Goal: Find specific page/section: Find specific page/section

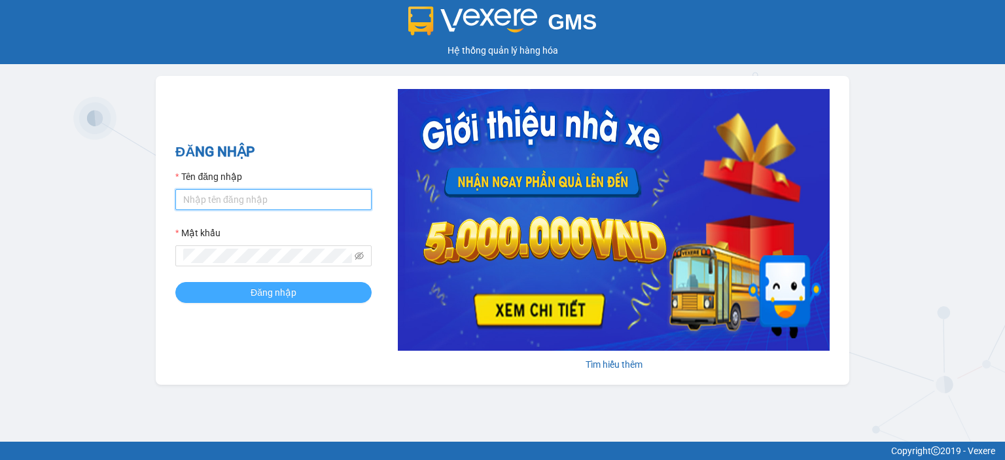
type input "vpkt.tananh"
click at [289, 296] on span "Đăng nhập" at bounding box center [274, 292] width 46 height 14
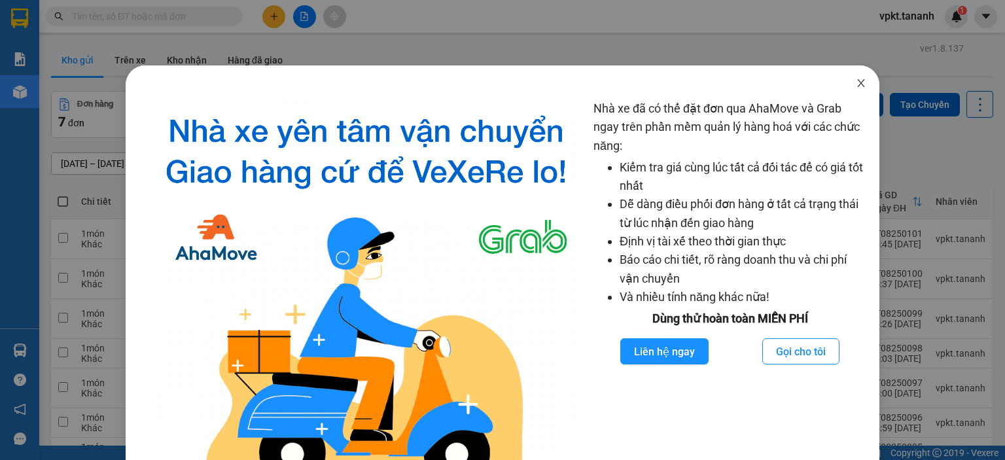
click at [856, 83] on icon "close" at bounding box center [861, 83] width 10 height 10
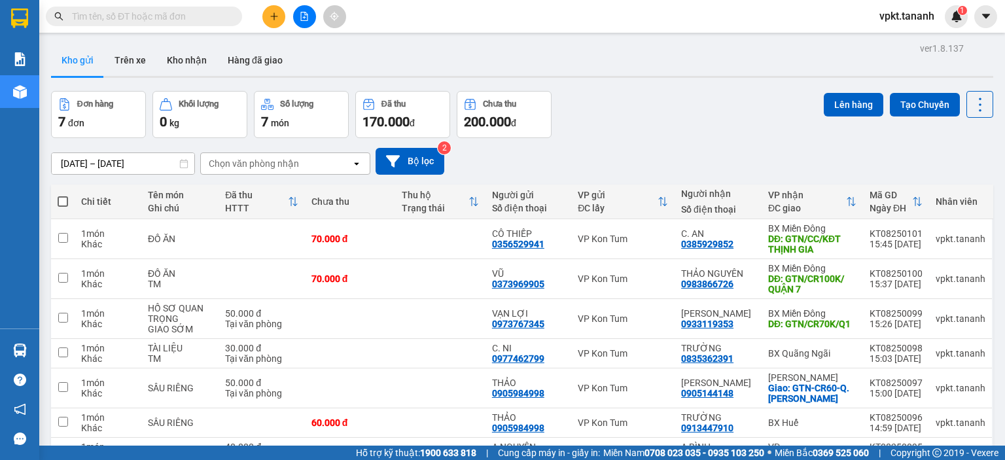
click at [507, 46] on div "Kho gửi Trên xe Kho nhận Hàng đã giao" at bounding box center [522, 61] width 942 height 35
click at [325, 44] on div "Kho gửi Trên xe Kho nhận Hàng đã giao" at bounding box center [522, 61] width 942 height 35
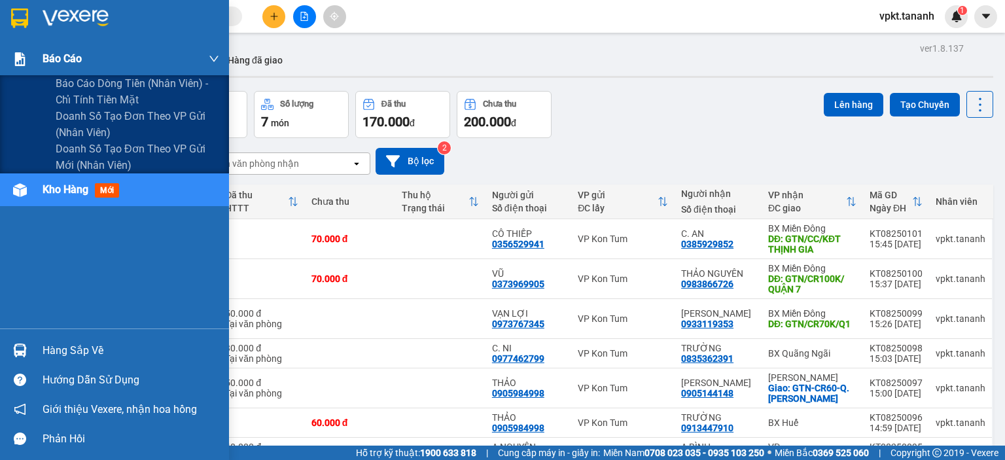
click at [74, 60] on span "Báo cáo" at bounding box center [62, 58] width 39 height 16
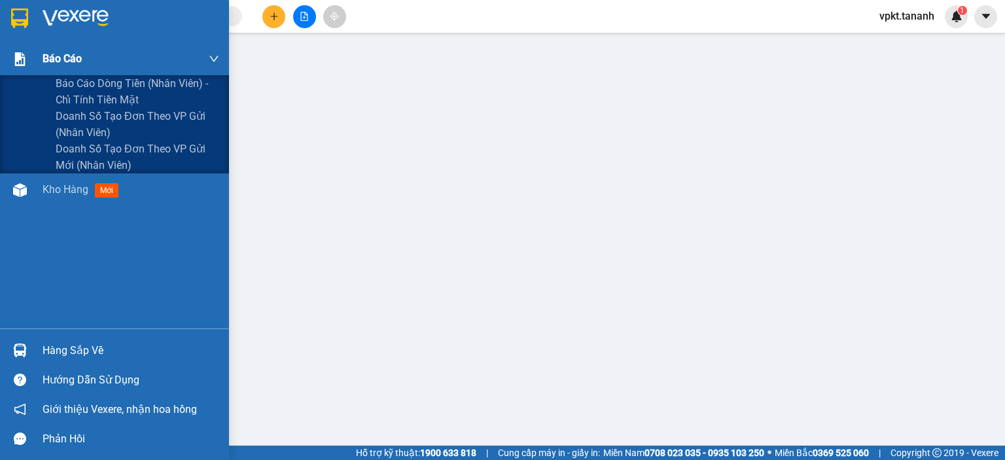
click at [62, 54] on span "Báo cáo" at bounding box center [62, 58] width 39 height 16
click at [120, 122] on span "Doanh số tạo đơn theo VP gửi (nhân viên)" at bounding box center [138, 124] width 164 height 33
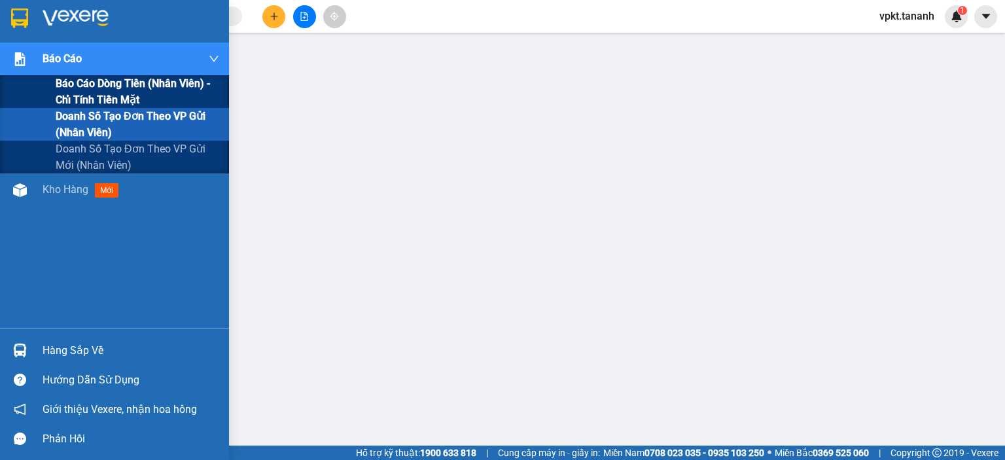
click at [76, 83] on span "Báo cáo dòng tiền (nhân viên) - chỉ tính tiền mặt" at bounding box center [138, 91] width 164 height 33
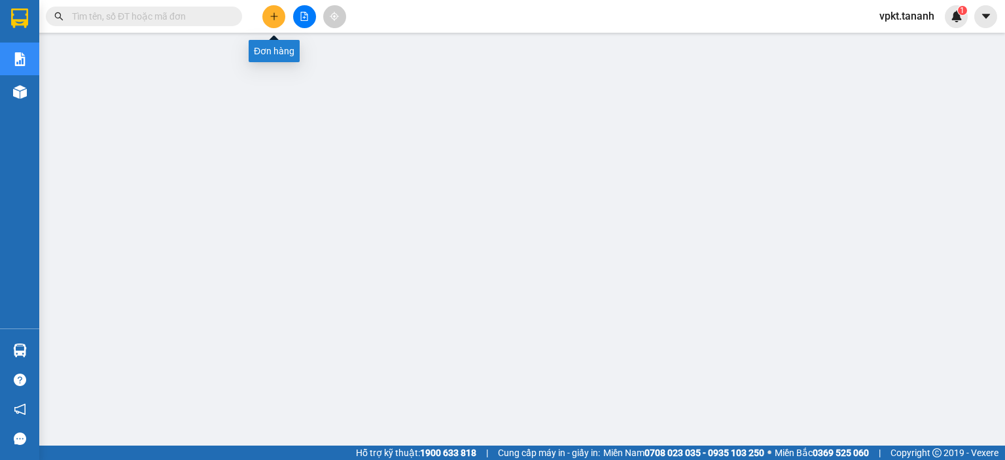
click at [268, 13] on button at bounding box center [273, 16] width 23 height 23
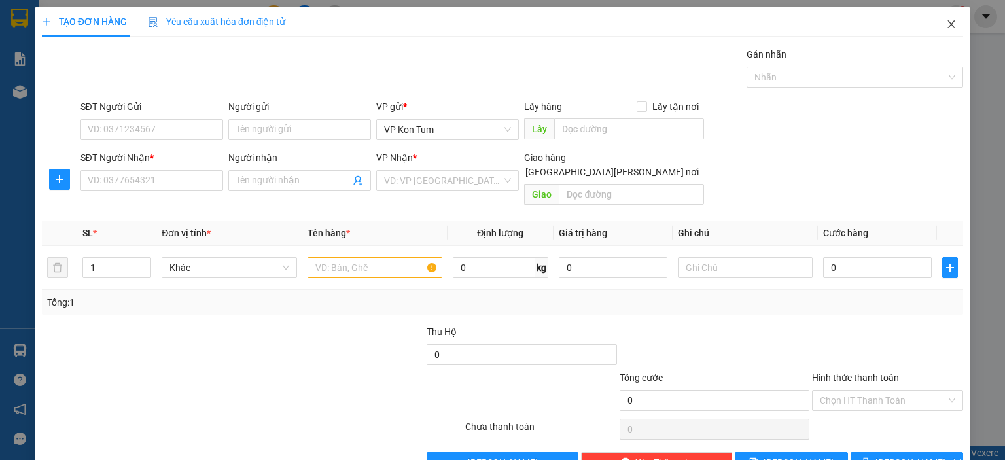
click at [946, 24] on icon "close" at bounding box center [951, 24] width 10 height 10
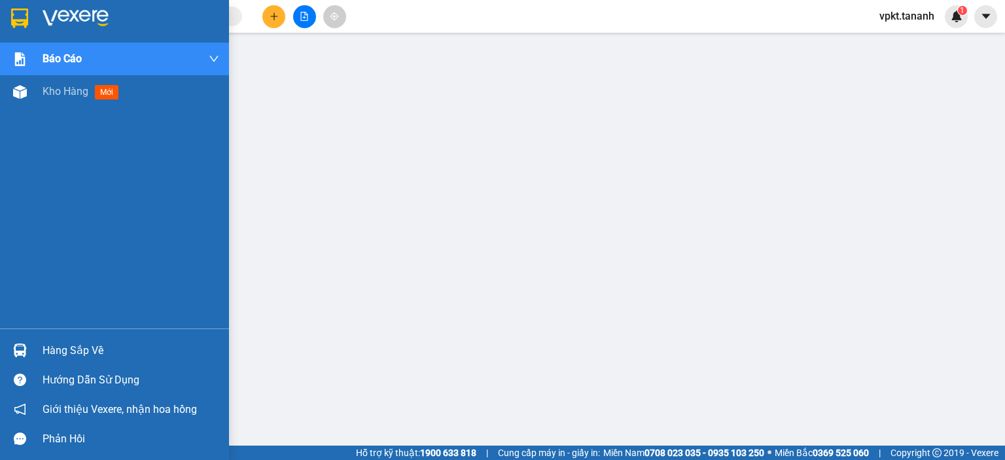
click at [37, 20] on div at bounding box center [114, 21] width 229 height 43
